Goal: Information Seeking & Learning: Learn about a topic

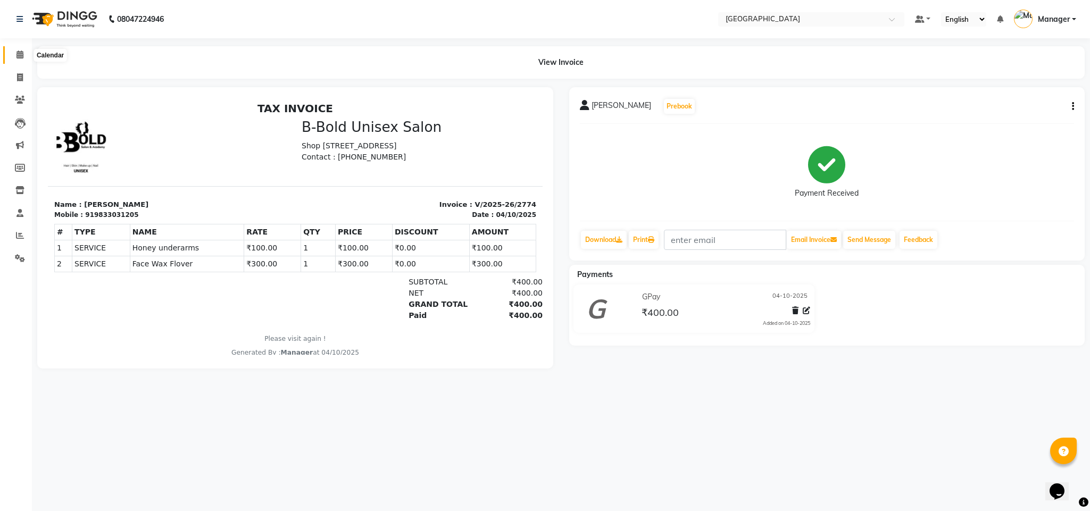
click at [18, 57] on icon at bounding box center [19, 55] width 7 height 8
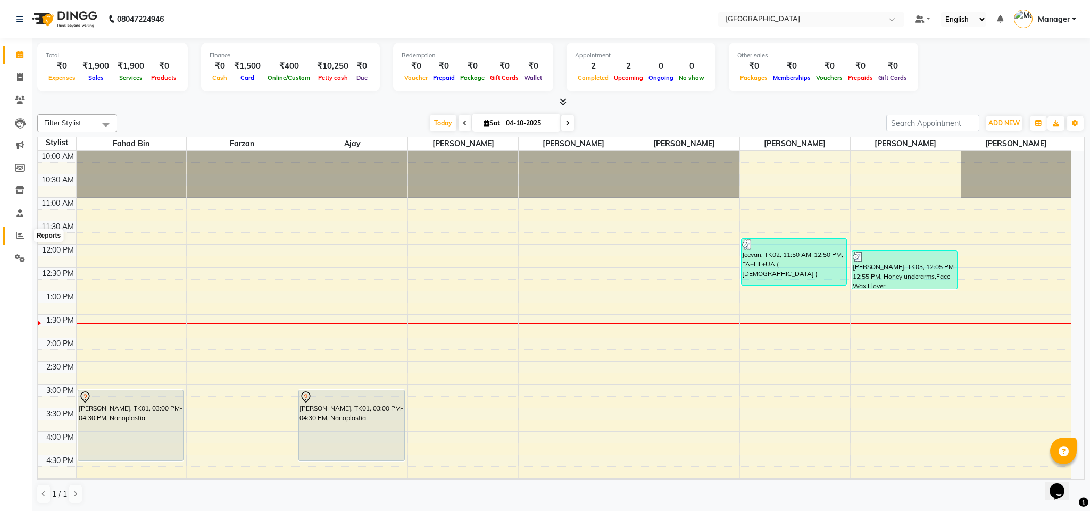
click at [18, 235] on icon at bounding box center [20, 235] width 8 height 8
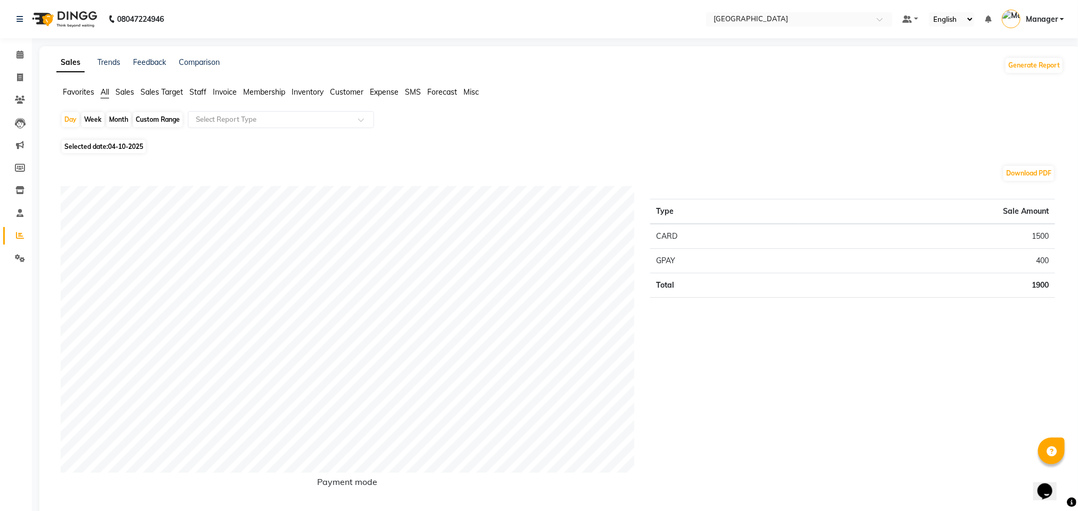
click at [196, 95] on span "Staff" at bounding box center [197, 92] width 17 height 10
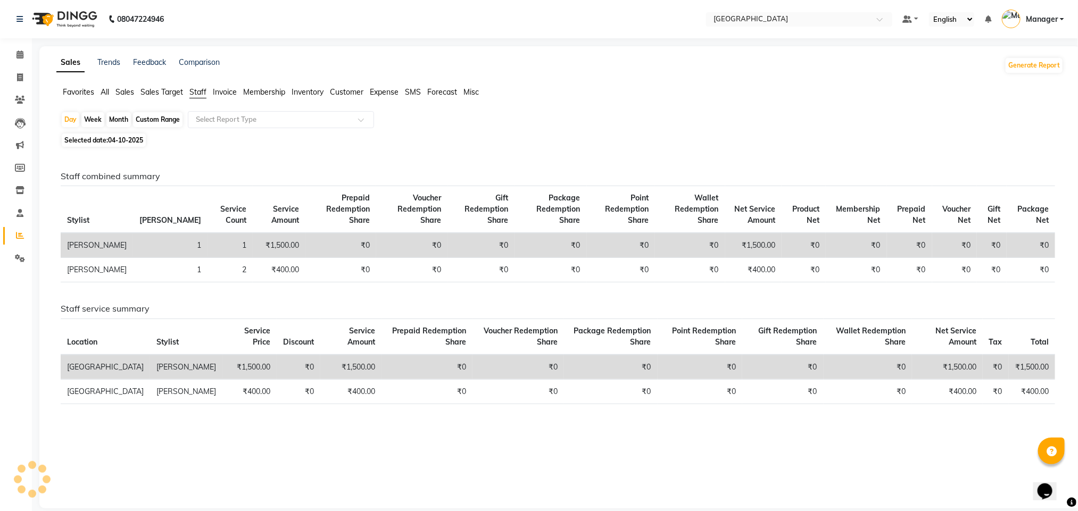
click at [102, 141] on span "Selected date: [DATE]" at bounding box center [104, 140] width 84 height 13
select select "10"
select select "2025"
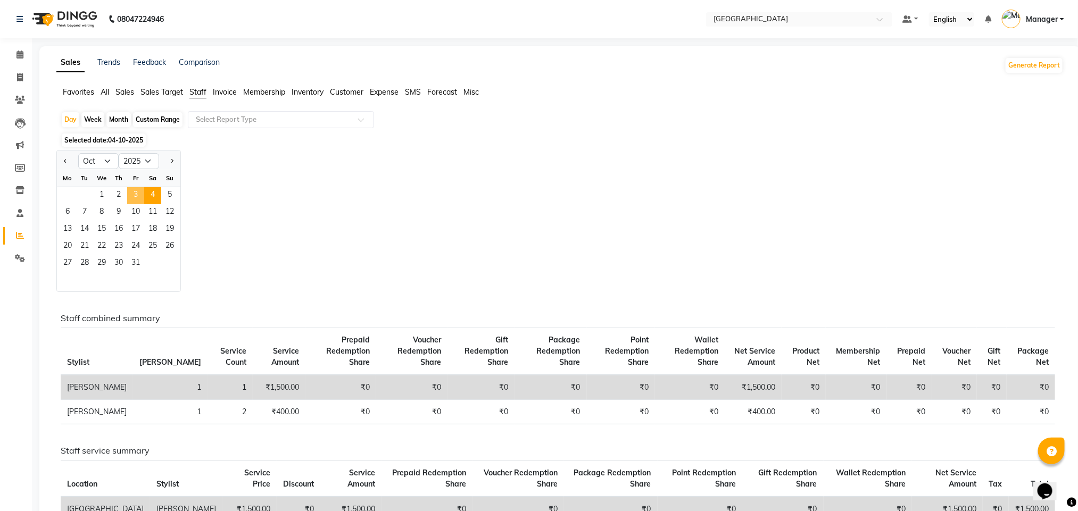
click at [134, 198] on span "3" at bounding box center [135, 195] width 17 height 17
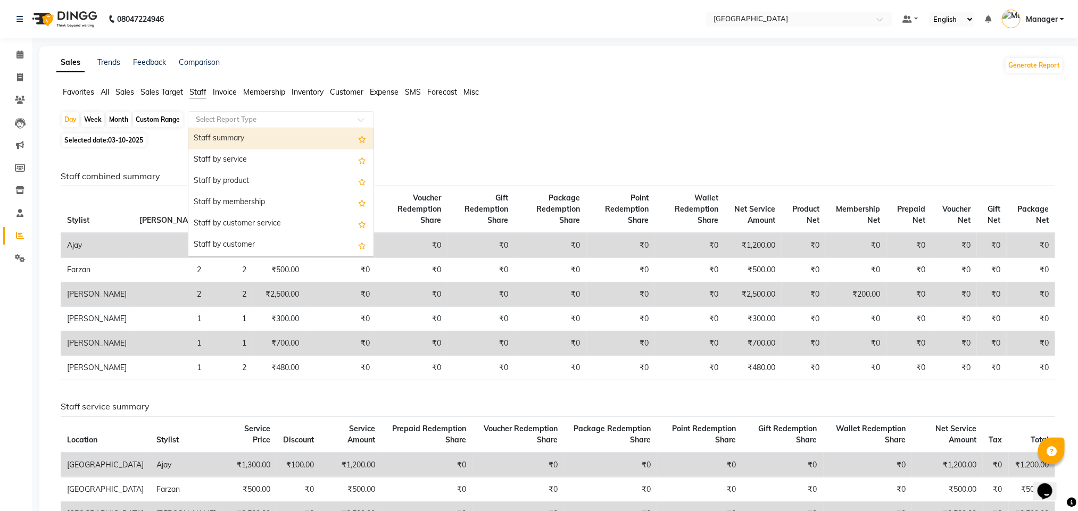
click at [252, 118] on input "text" at bounding box center [270, 119] width 153 height 11
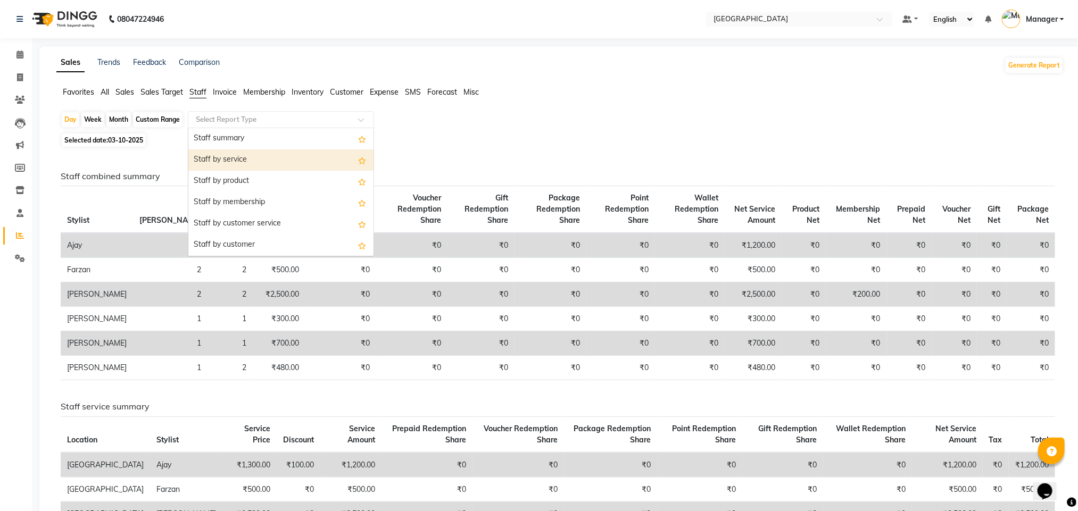
click at [246, 160] on div "Staff by service" at bounding box center [280, 159] width 185 height 21
select select "full_report"
select select "csv"
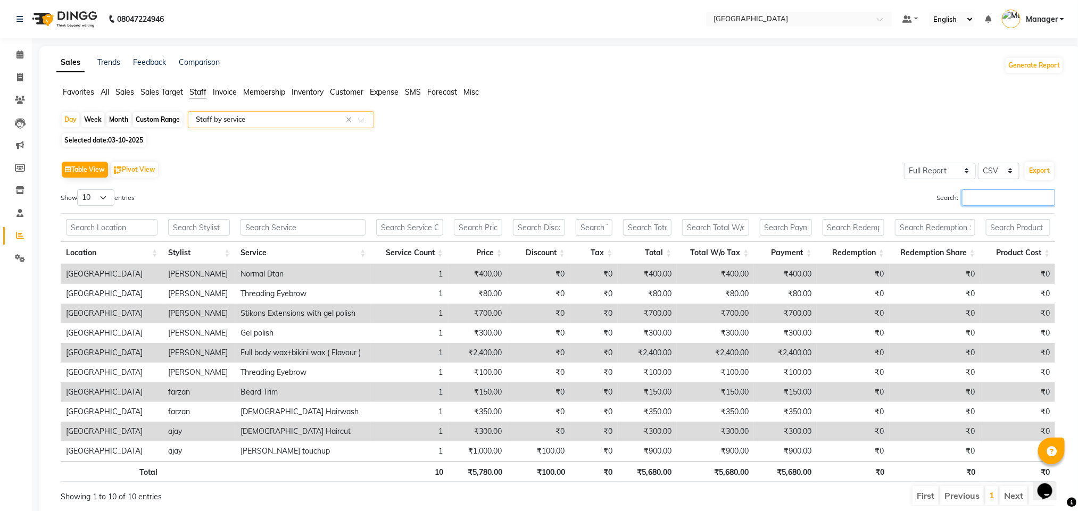
click at [993, 199] on input "Search:" at bounding box center [1008, 197] width 93 height 16
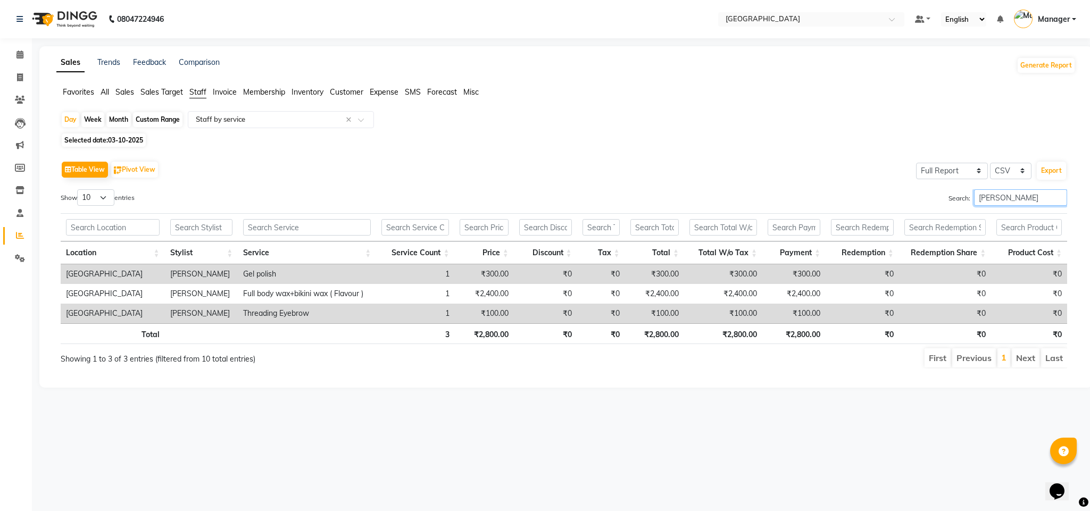
type input "[PERSON_NAME] k"
click at [993, 199] on input "[PERSON_NAME] k" at bounding box center [1020, 197] width 93 height 16
click at [1010, 199] on input "[PERSON_NAME] k" at bounding box center [1020, 197] width 93 height 16
click at [1057, 199] on input "[PERSON_NAME] k" at bounding box center [1020, 197] width 93 height 16
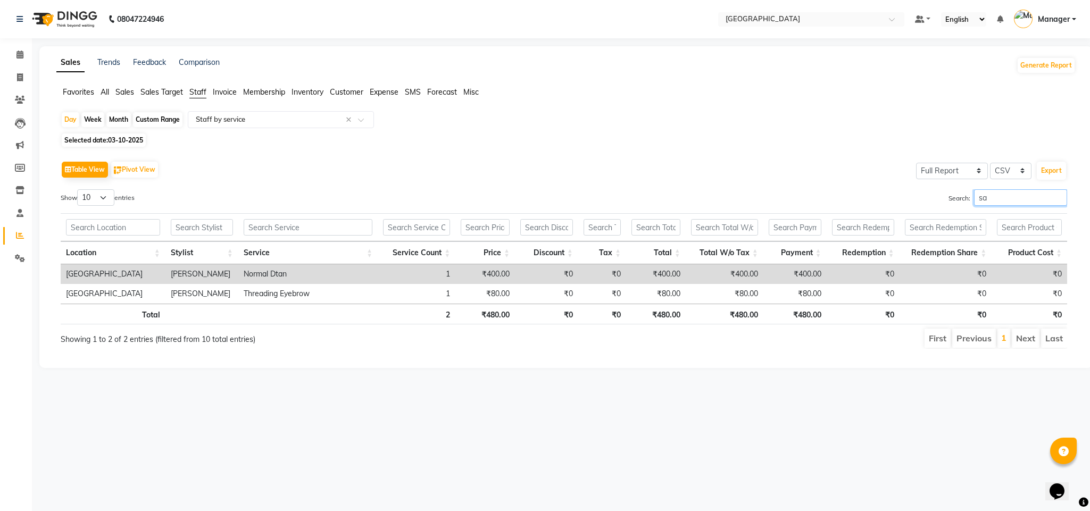
type input "sam"
click at [1060, 199] on input "sam" at bounding box center [1020, 197] width 93 height 16
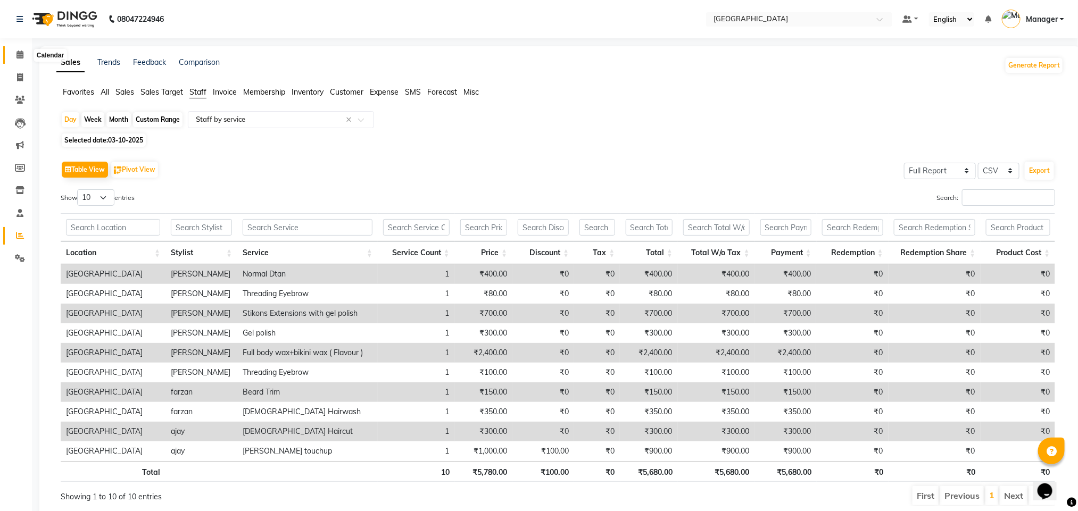
click at [18, 54] on icon at bounding box center [19, 55] width 7 height 8
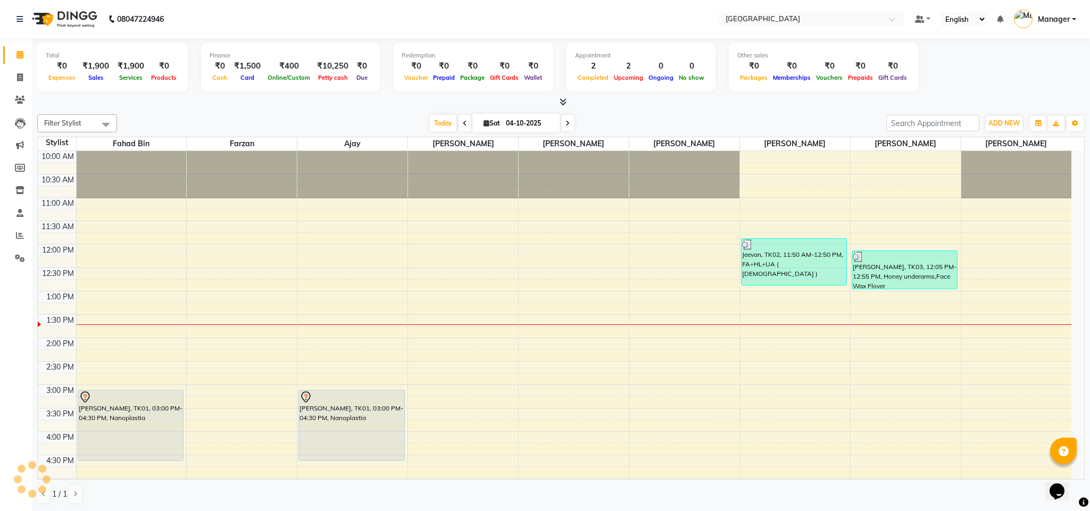
scroll to position [144, 0]
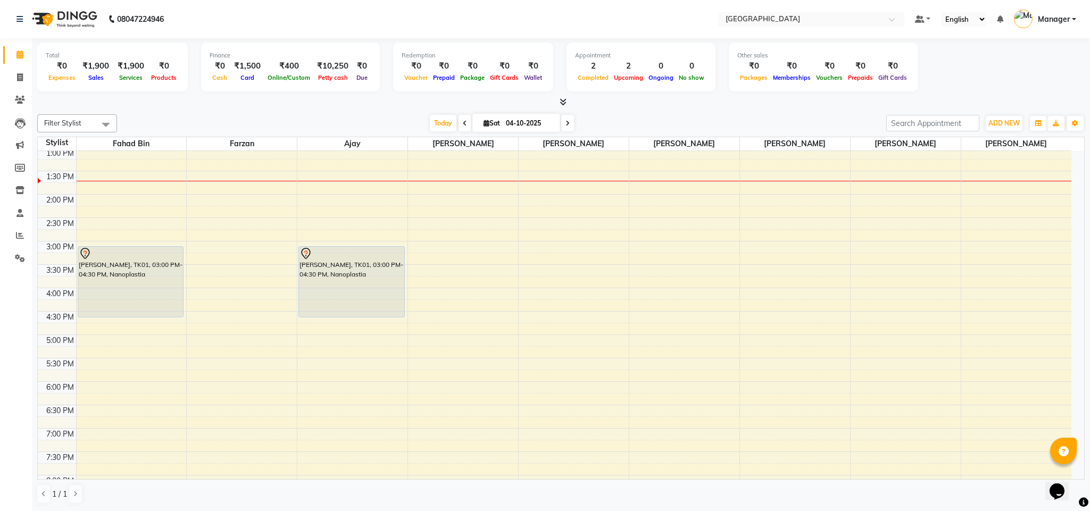
click at [463, 123] on icon at bounding box center [465, 123] width 4 height 6
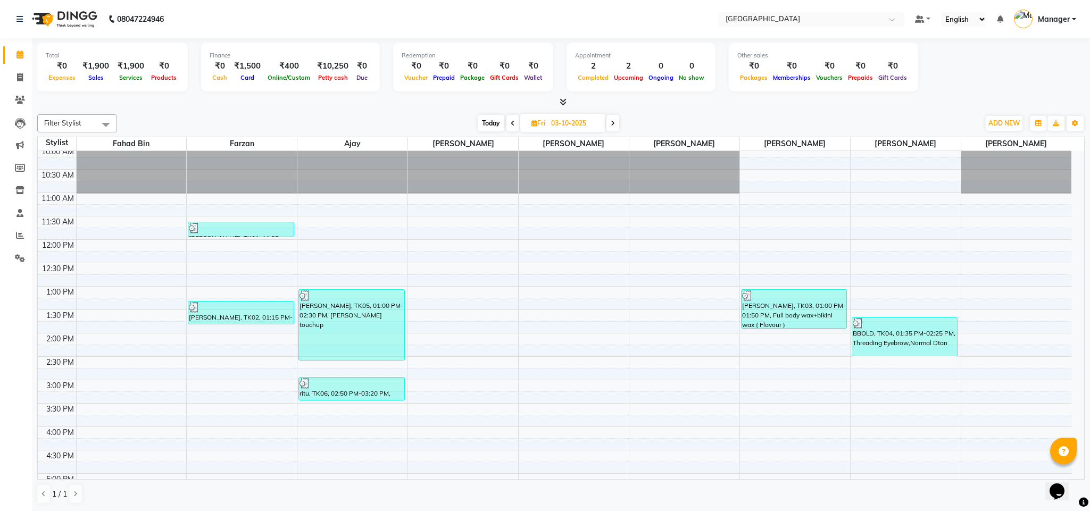
scroll to position [0, 0]
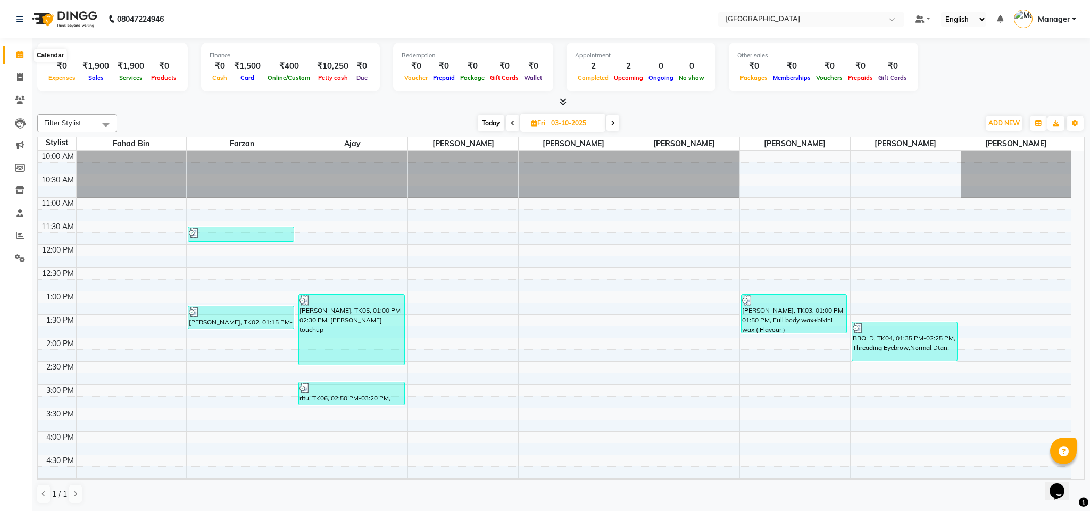
click at [20, 56] on icon at bounding box center [19, 55] width 7 height 8
click at [614, 124] on icon at bounding box center [613, 123] width 4 height 6
type input "04-10-2025"
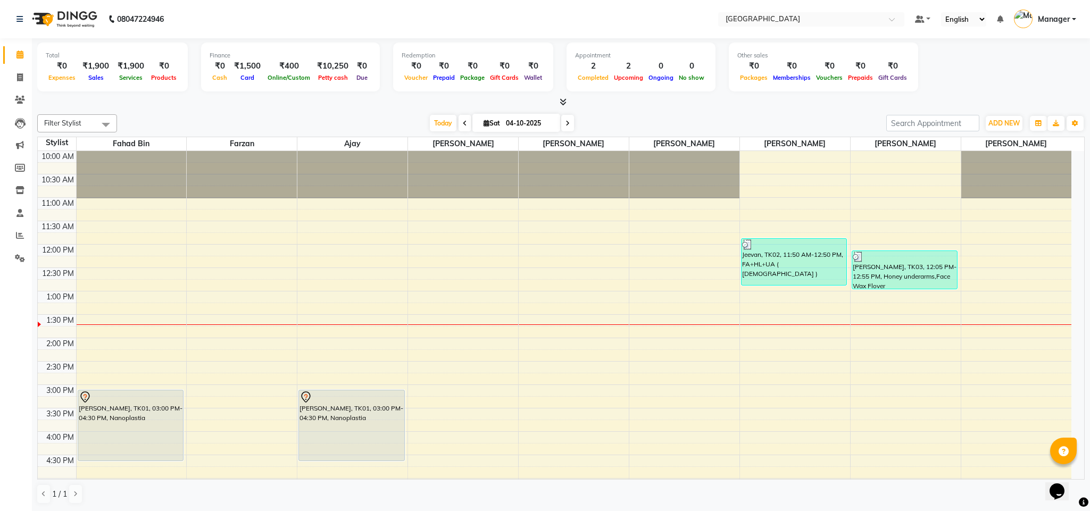
scroll to position [144, 0]
